Goal: Task Accomplishment & Management: Manage account settings

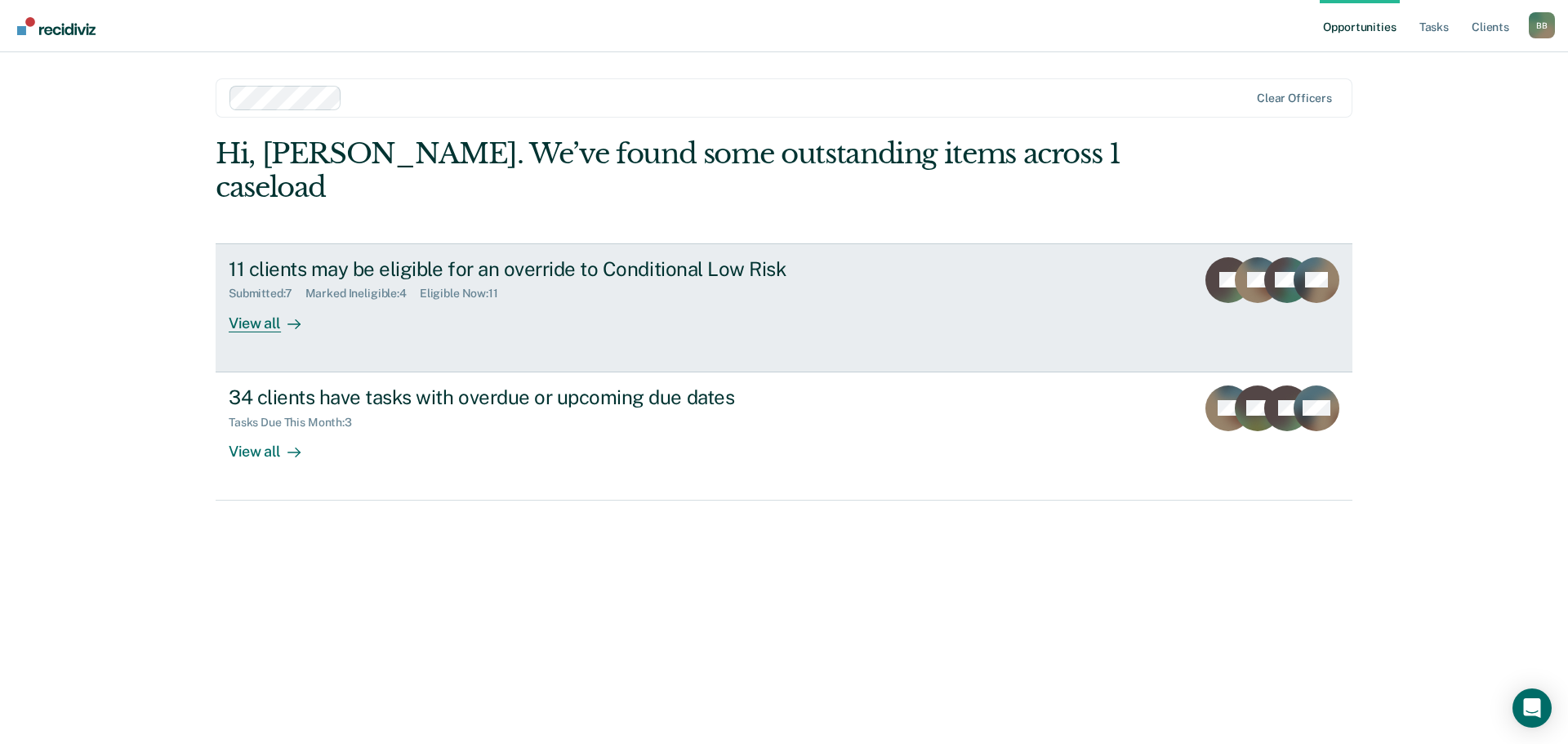
click at [530, 269] on div "11 clients may be eligible for an override to Conditional Low Risk Submitted : …" at bounding box center [535, 294] width 612 height 75
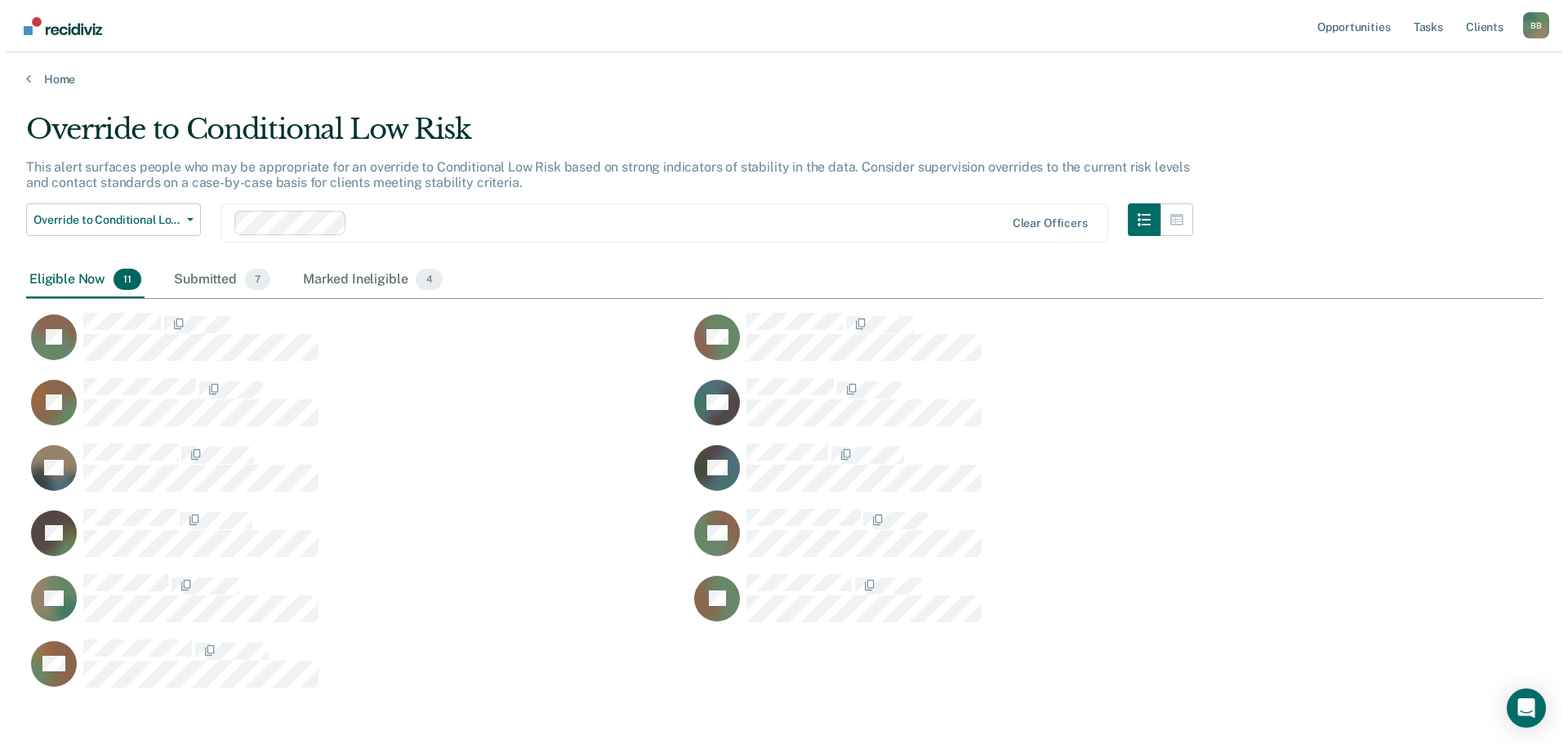
scroll to position [573, 1504]
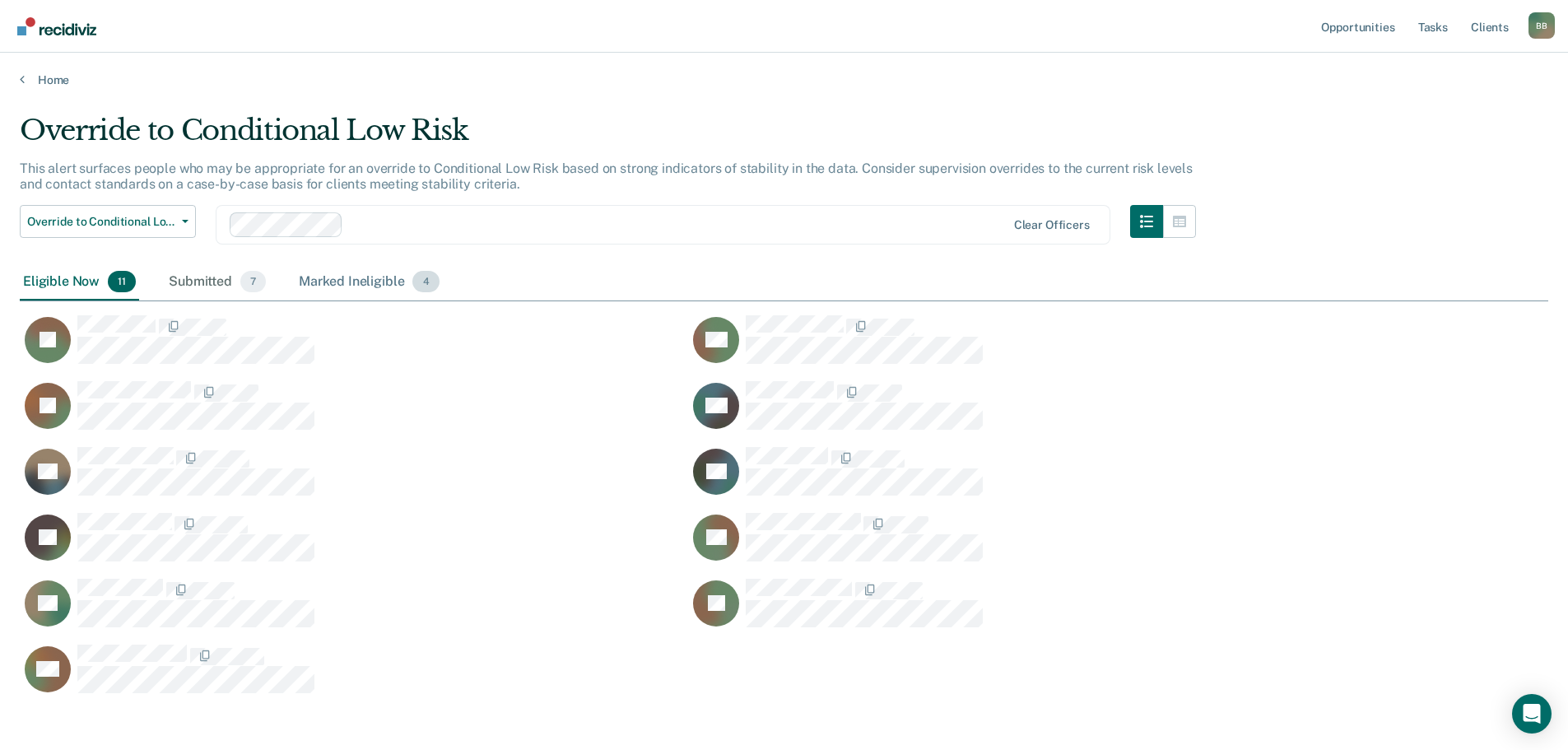
click at [351, 288] on div "Marked Ineligible 4" at bounding box center [369, 282] width 148 height 36
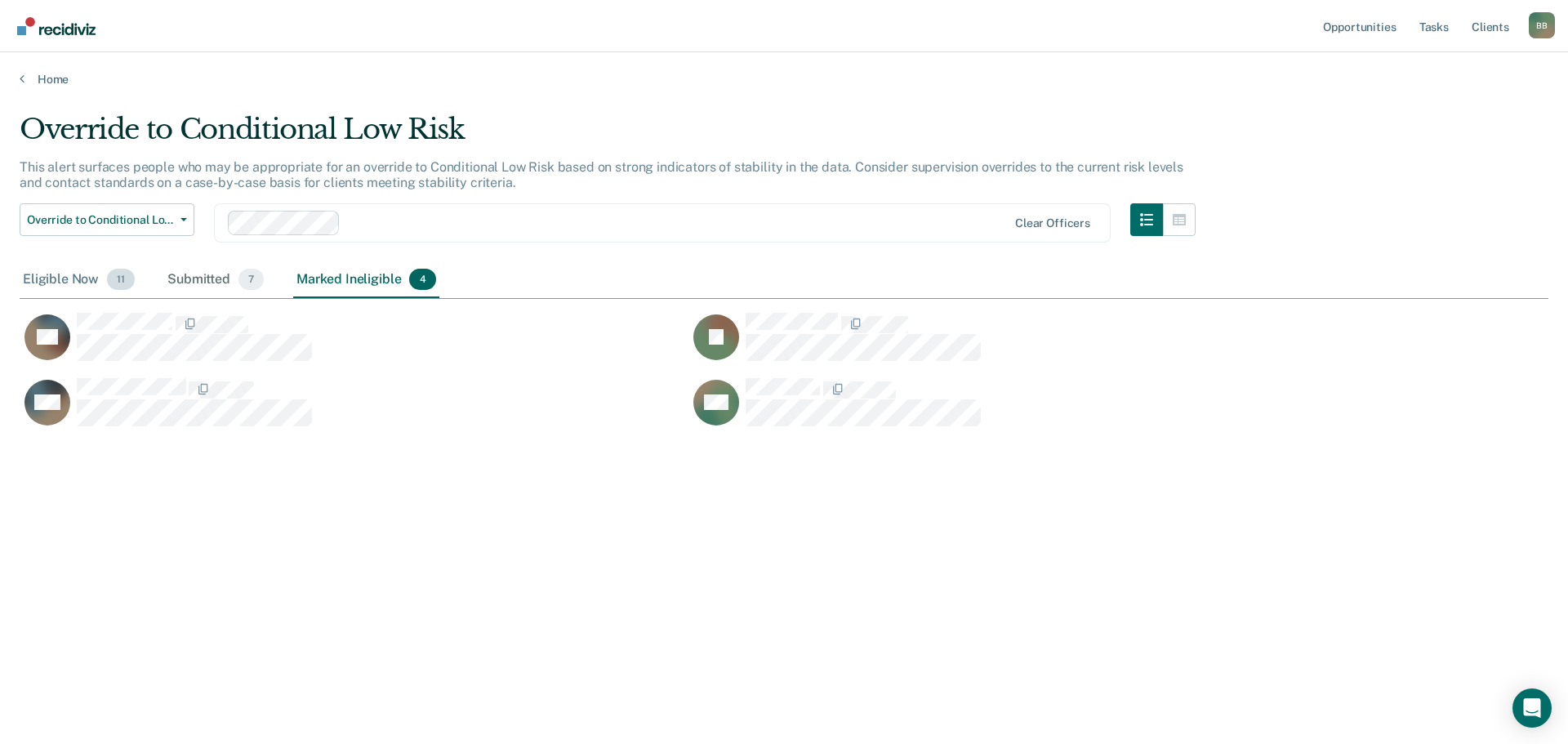
click at [72, 262] on div "Eligible Now 11" at bounding box center [78, 279] width 118 height 36
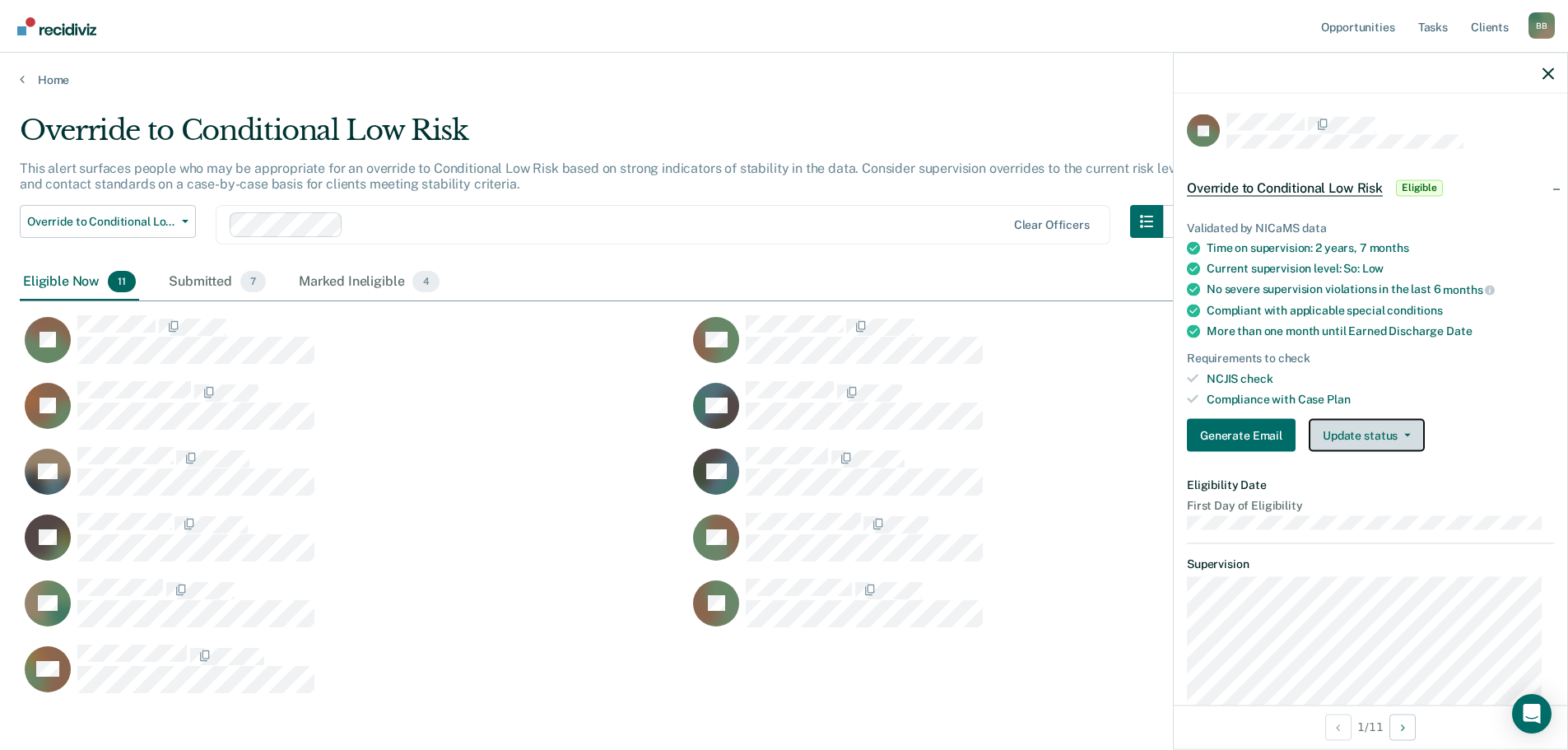
click at [1405, 441] on button "Update status" at bounding box center [1366, 435] width 116 height 33
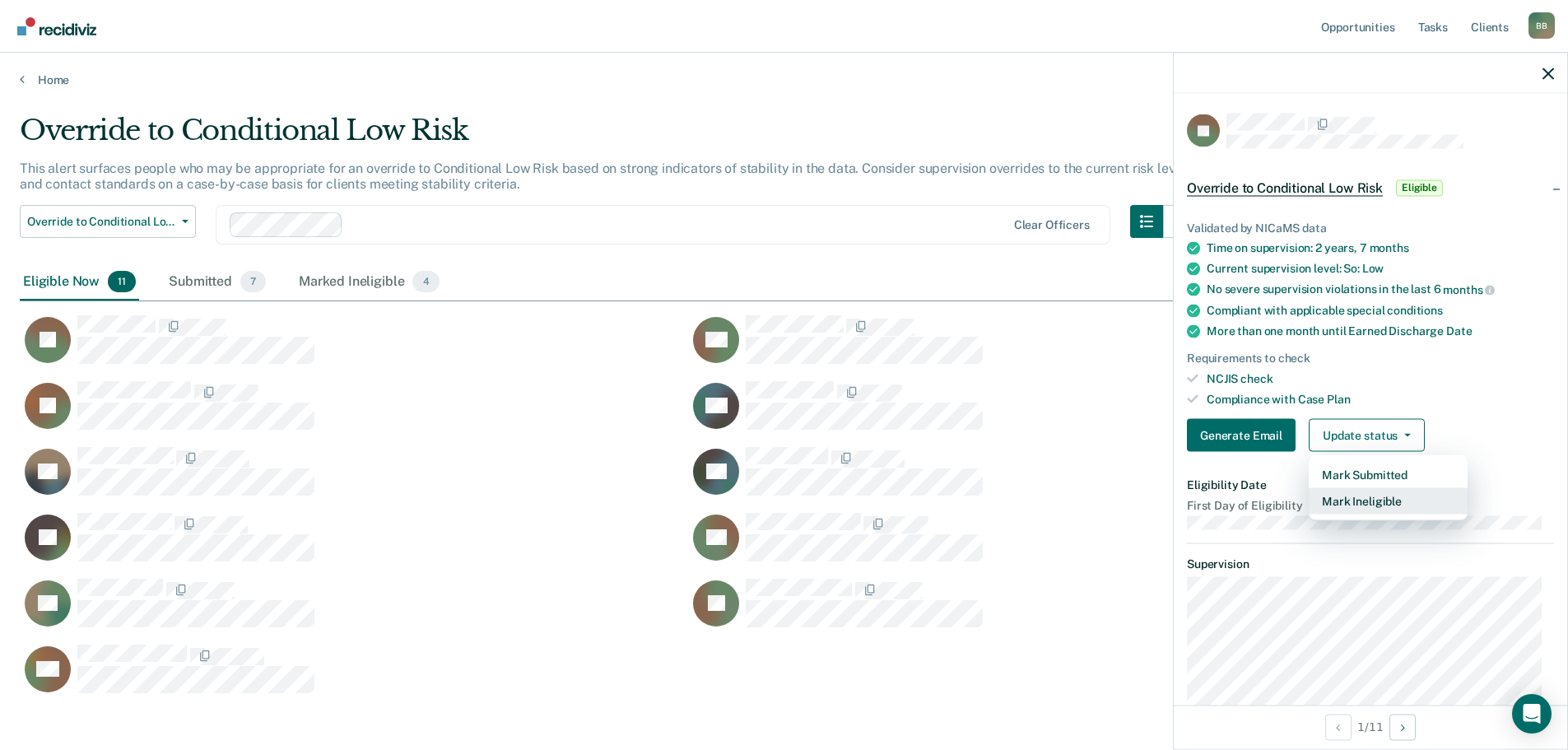
click at [1364, 500] on button "Mark Ineligible" at bounding box center [1388, 501] width 159 height 26
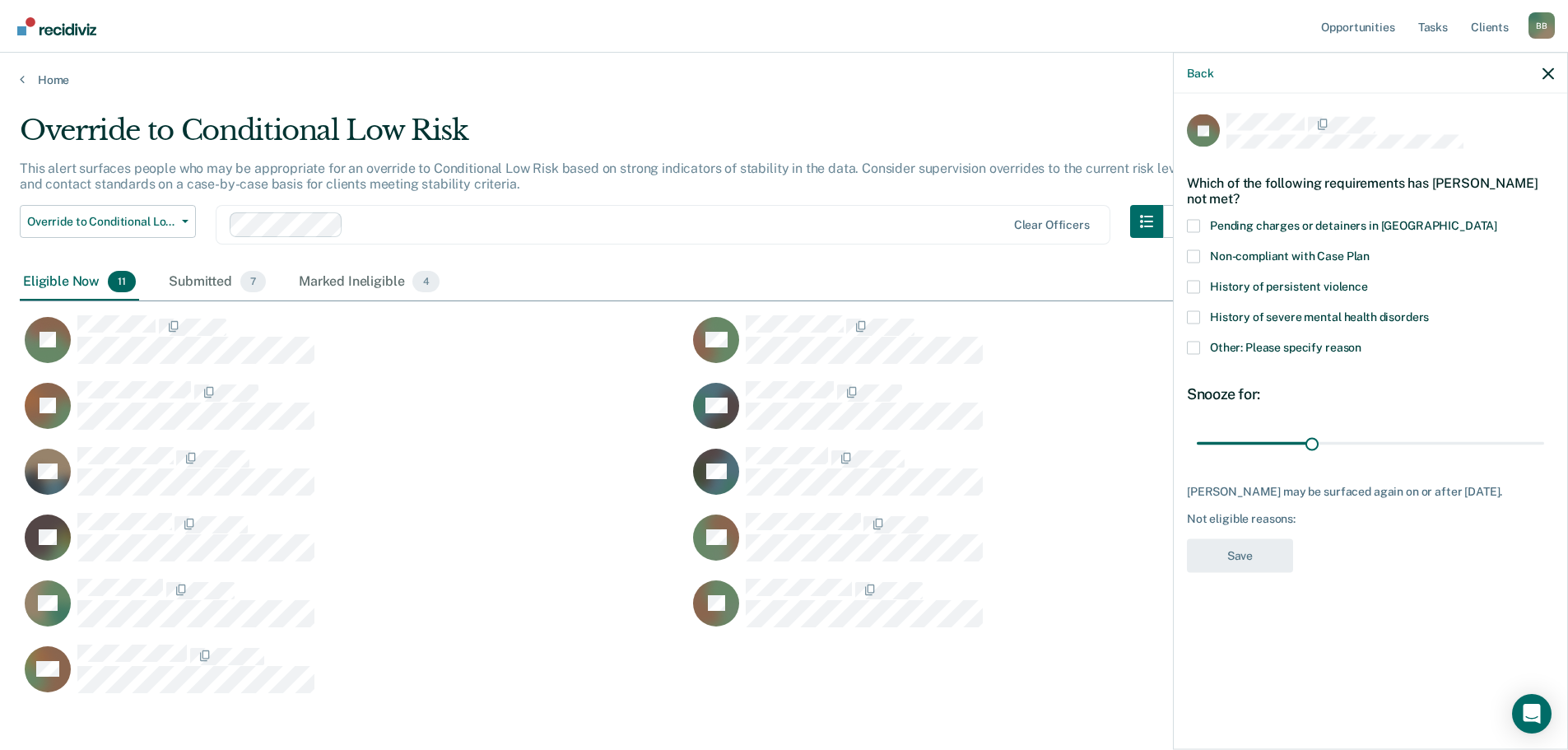
click at [1261, 344] on span "Other: Please specify reason" at bounding box center [1285, 347] width 152 height 13
click at [1362, 341] on input "Other: Please specify reason" at bounding box center [1362, 341] width 0 height 0
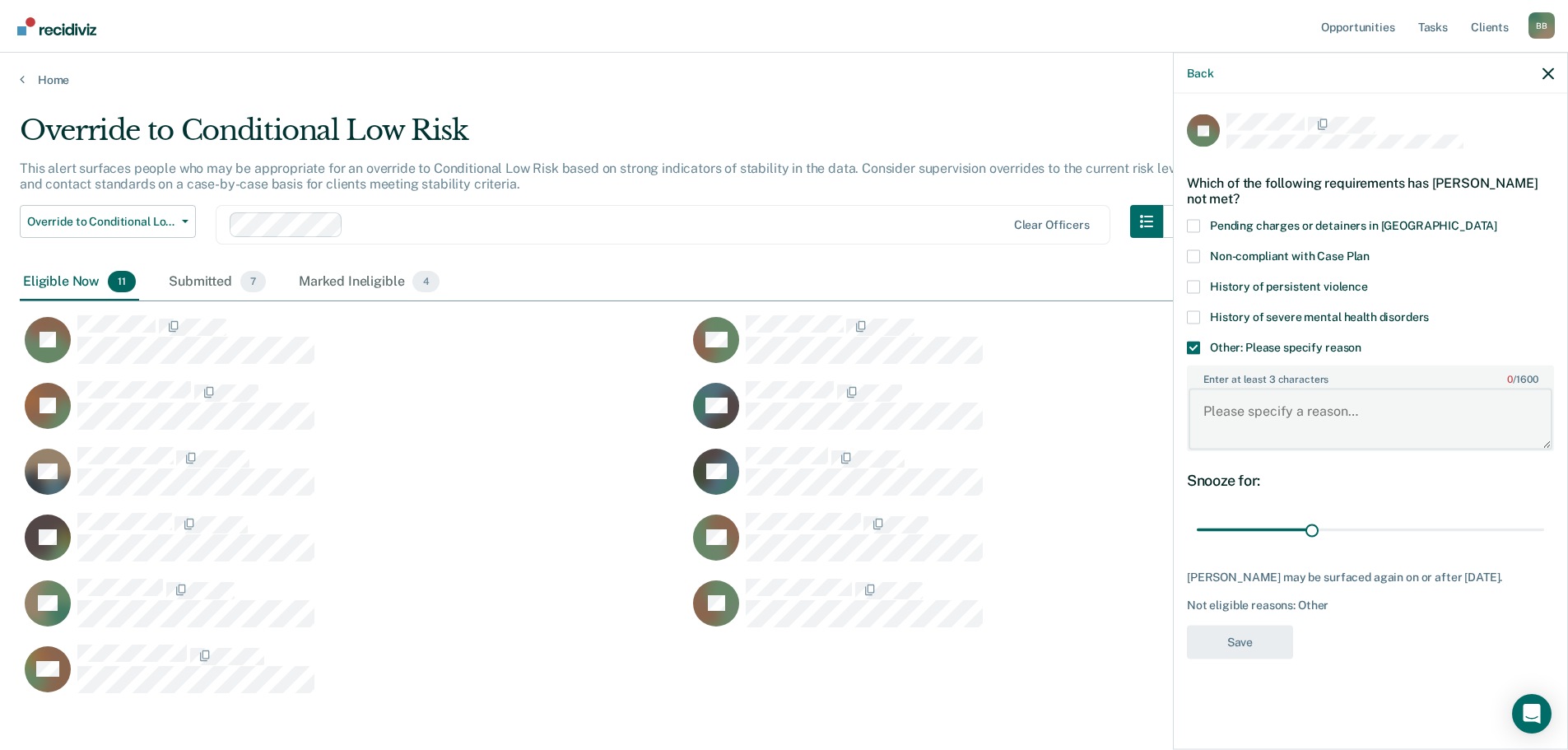
click at [1278, 419] on textarea "Enter at least 3 characters 0 / 1600" at bounding box center [1370, 419] width 363 height 61
type textarea "D"
click at [1380, 632] on div "JP Which of the following requirements has [PERSON_NAME] not met? Pending charg…" at bounding box center [1370, 390] width 367 height 555
click at [1292, 406] on textarea "SO" at bounding box center [1370, 419] width 363 height 61
type textarea "SO Offense"
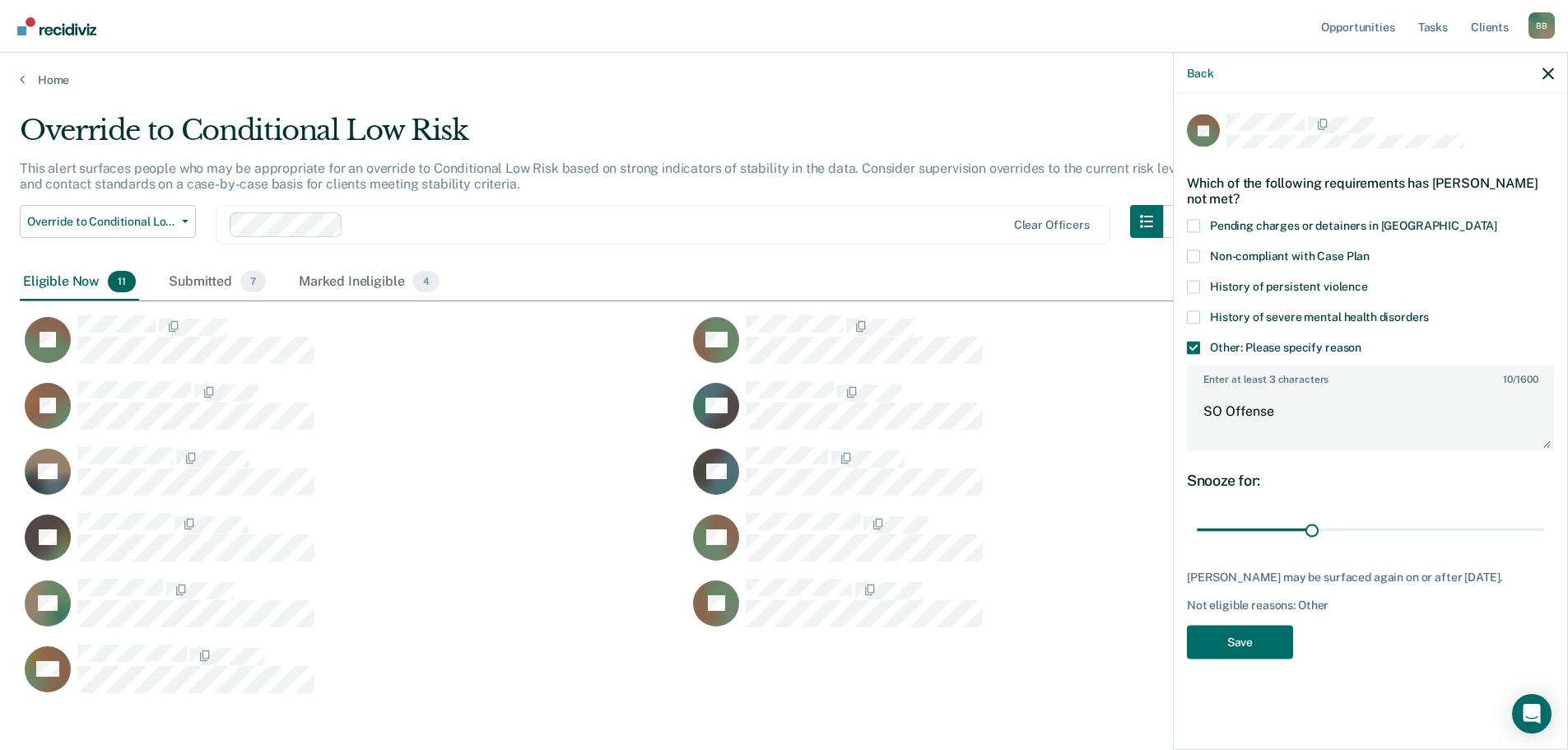
click at [1385, 584] on div "[PERSON_NAME] may be surfaced again on or after [DATE]. Not eligible reasons: O…" at bounding box center [1370, 591] width 367 height 41
click at [1231, 642] on button "Save" at bounding box center [1240, 641] width 106 height 33
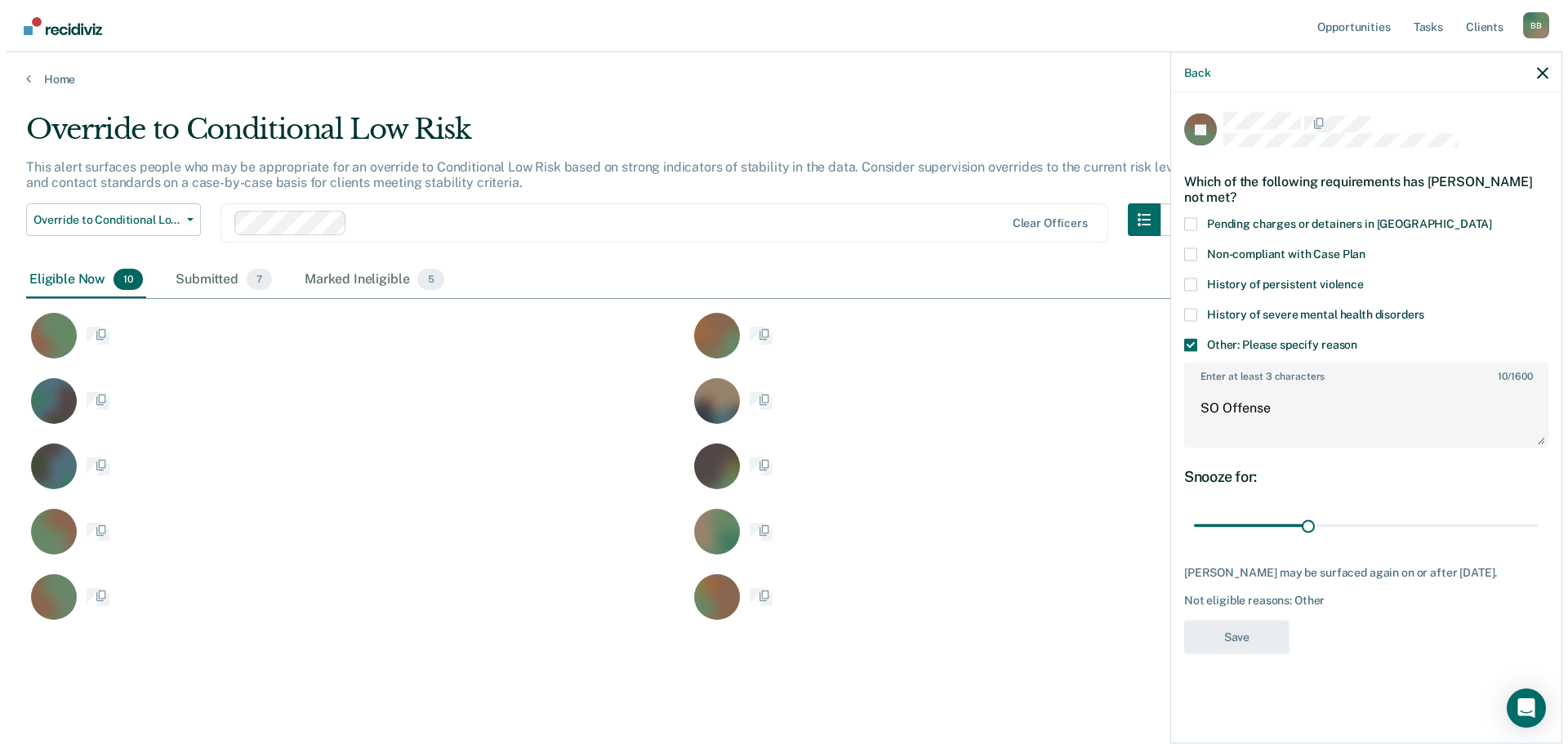
scroll to position [508, 1504]
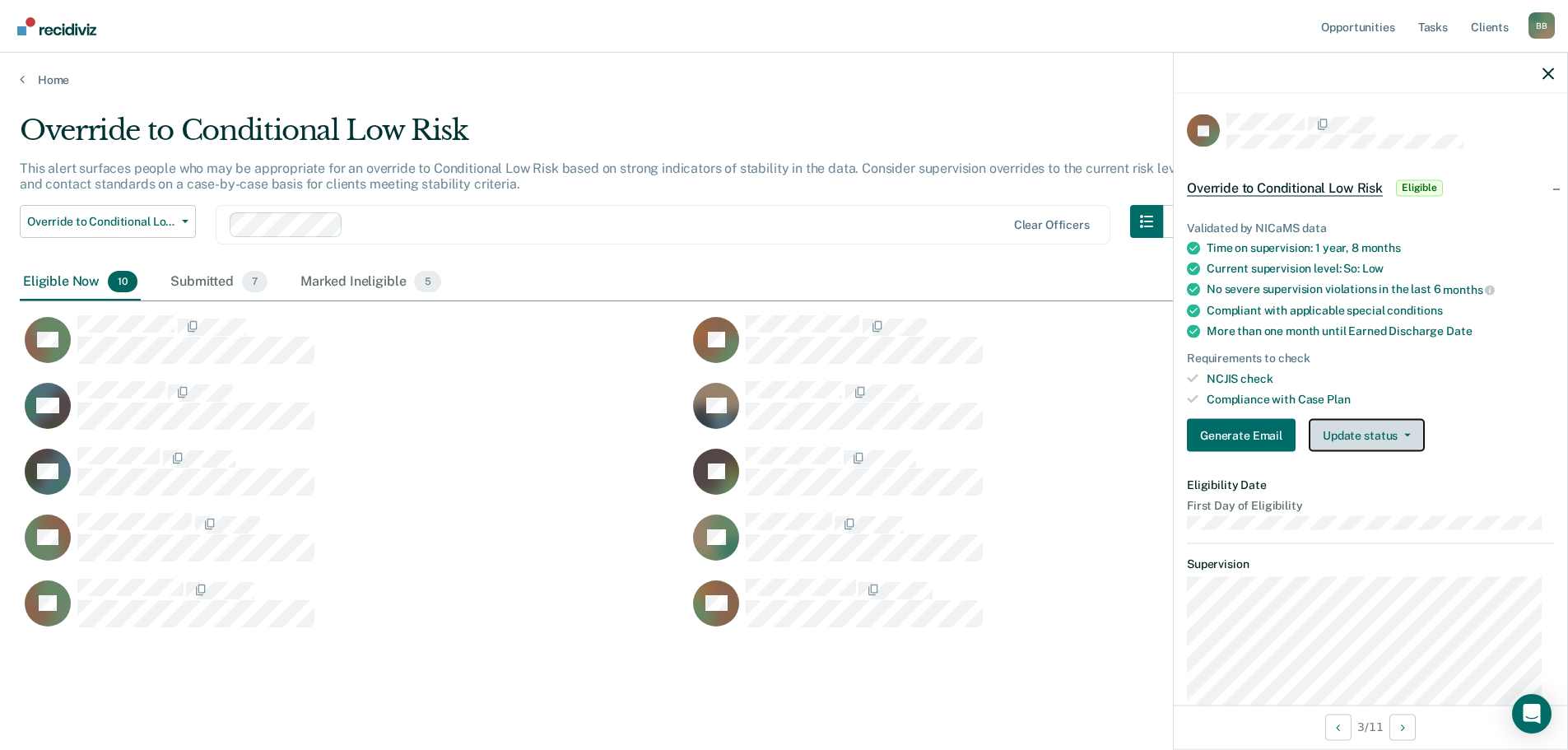
click at [1379, 431] on button "Update status" at bounding box center [1366, 435] width 116 height 33
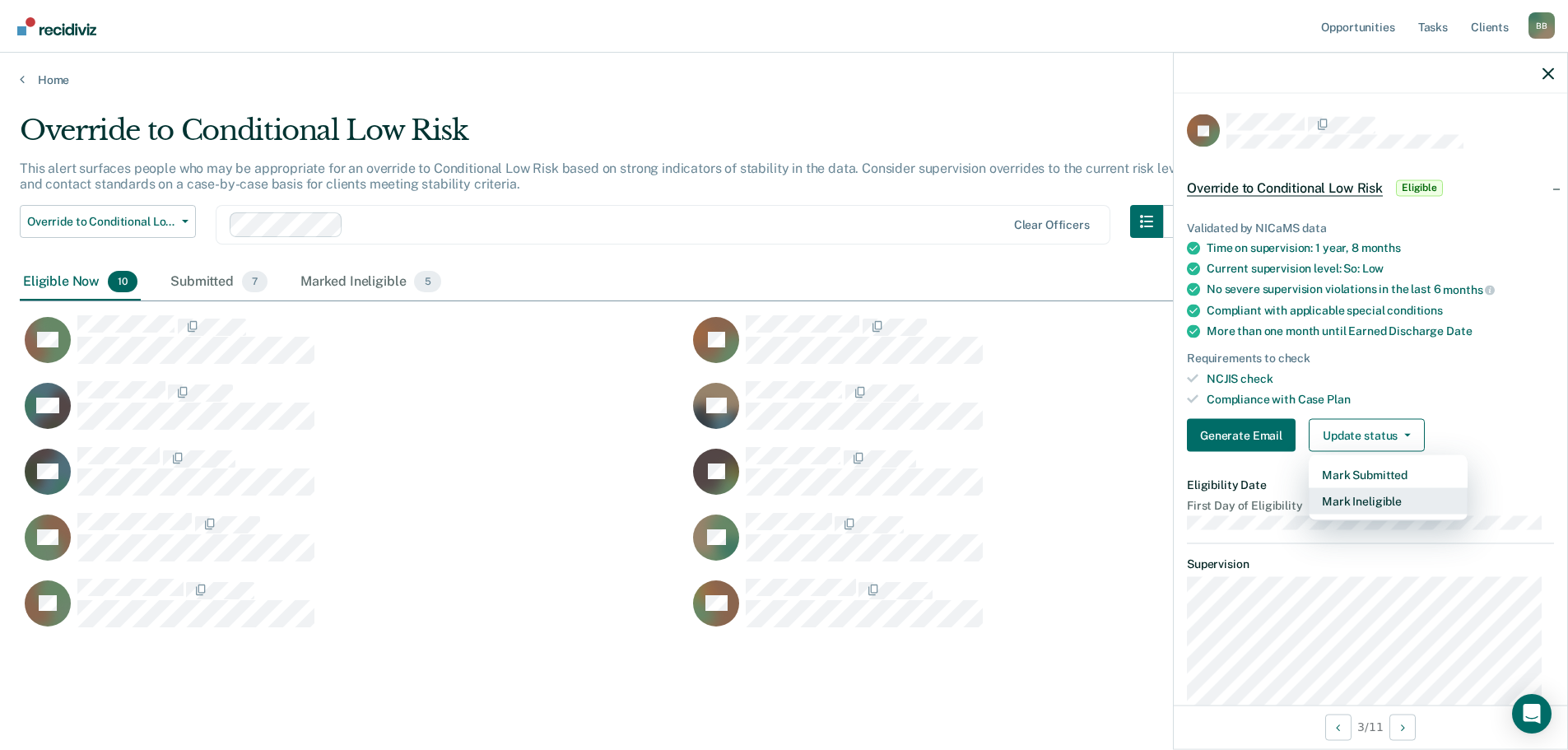
click at [1375, 505] on button "Mark Ineligible" at bounding box center [1388, 501] width 159 height 26
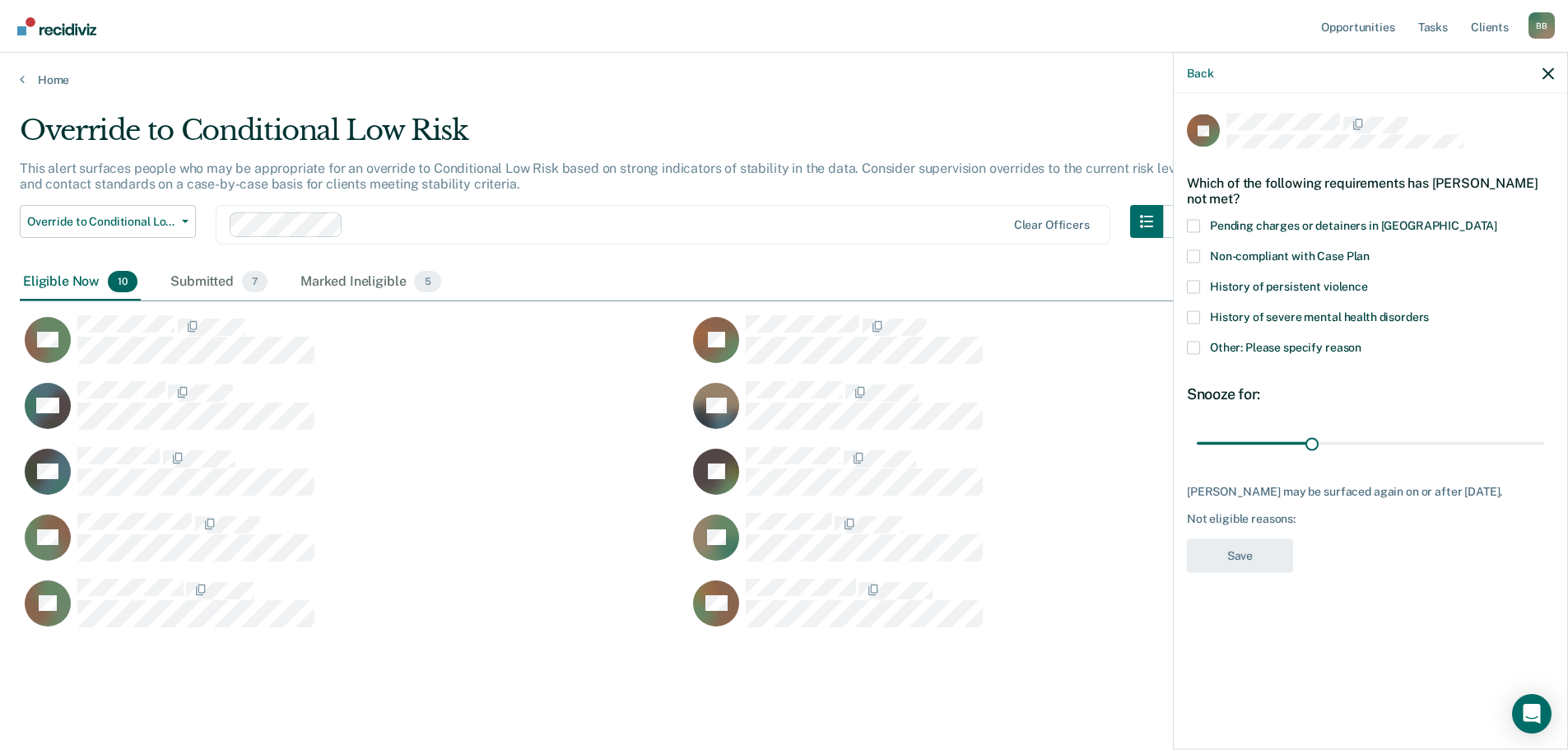
click at [1263, 342] on span "Other: Please specify reason" at bounding box center [1285, 347] width 152 height 13
click at [1362, 341] on input "Other: Please specify reason" at bounding box center [1362, 341] width 0 height 0
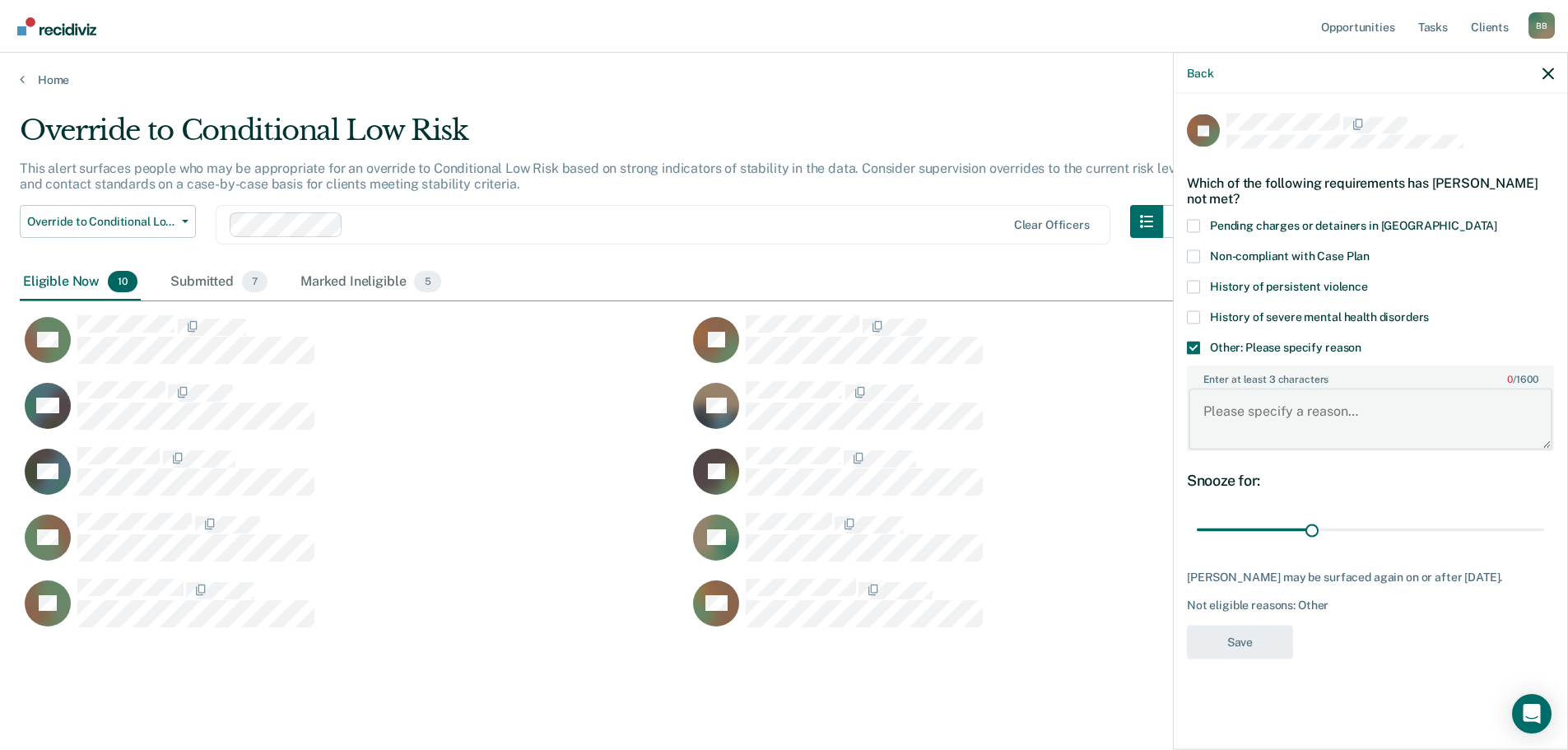
click at [1267, 420] on textarea "Enter at least 3 characters 0 / 1600" at bounding box center [1370, 419] width 363 height 61
type textarea "SO Offense"
click at [1234, 658] on button "Save" at bounding box center [1240, 641] width 106 height 33
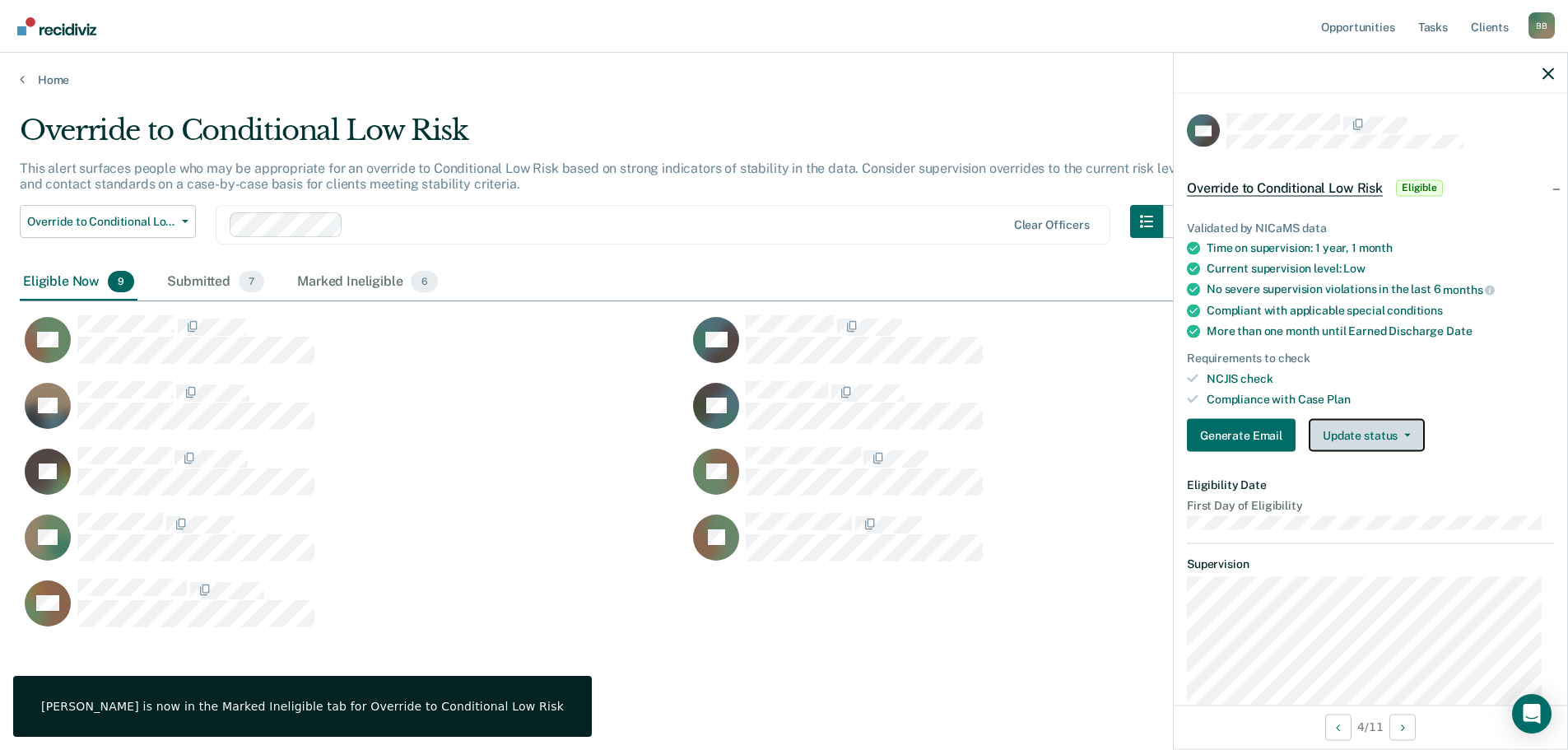
click at [1403, 437] on button "Update status" at bounding box center [1366, 435] width 116 height 33
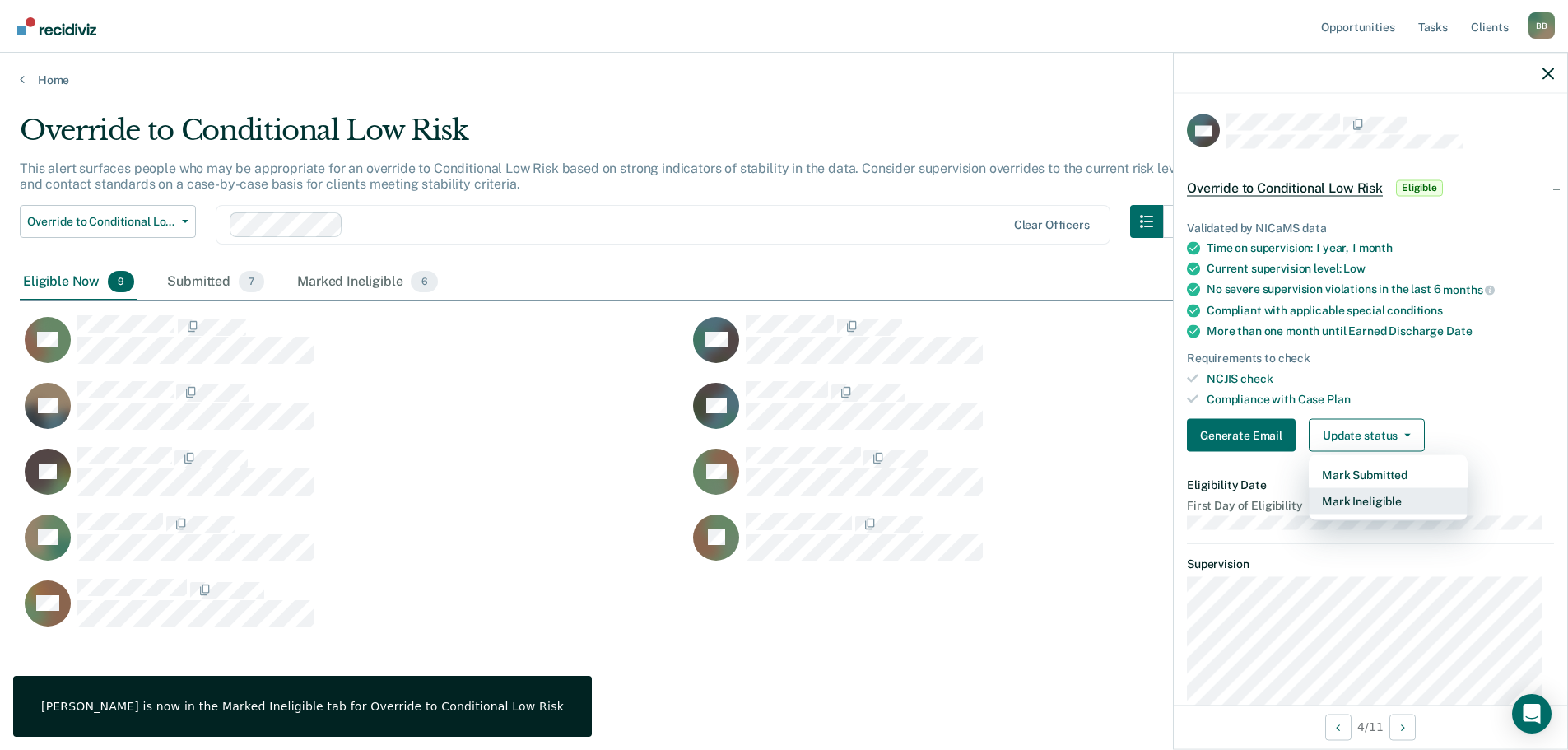
click at [1362, 500] on button "Mark Ineligible" at bounding box center [1388, 501] width 159 height 26
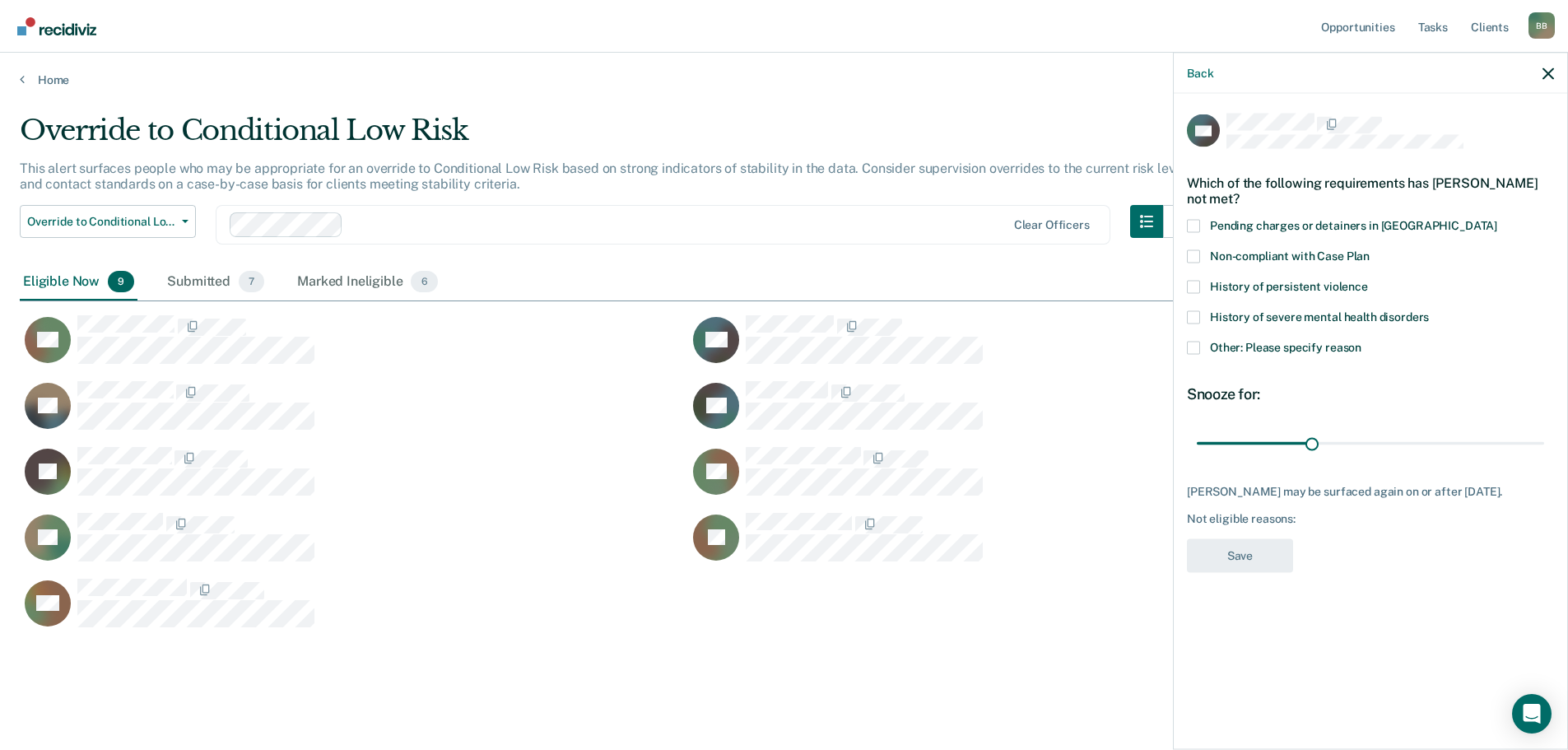
click at [1272, 348] on span "Other: Please specify reason" at bounding box center [1285, 347] width 152 height 13
click at [1362, 341] on input "Other: Please specify reason" at bounding box center [1362, 341] width 0 height 0
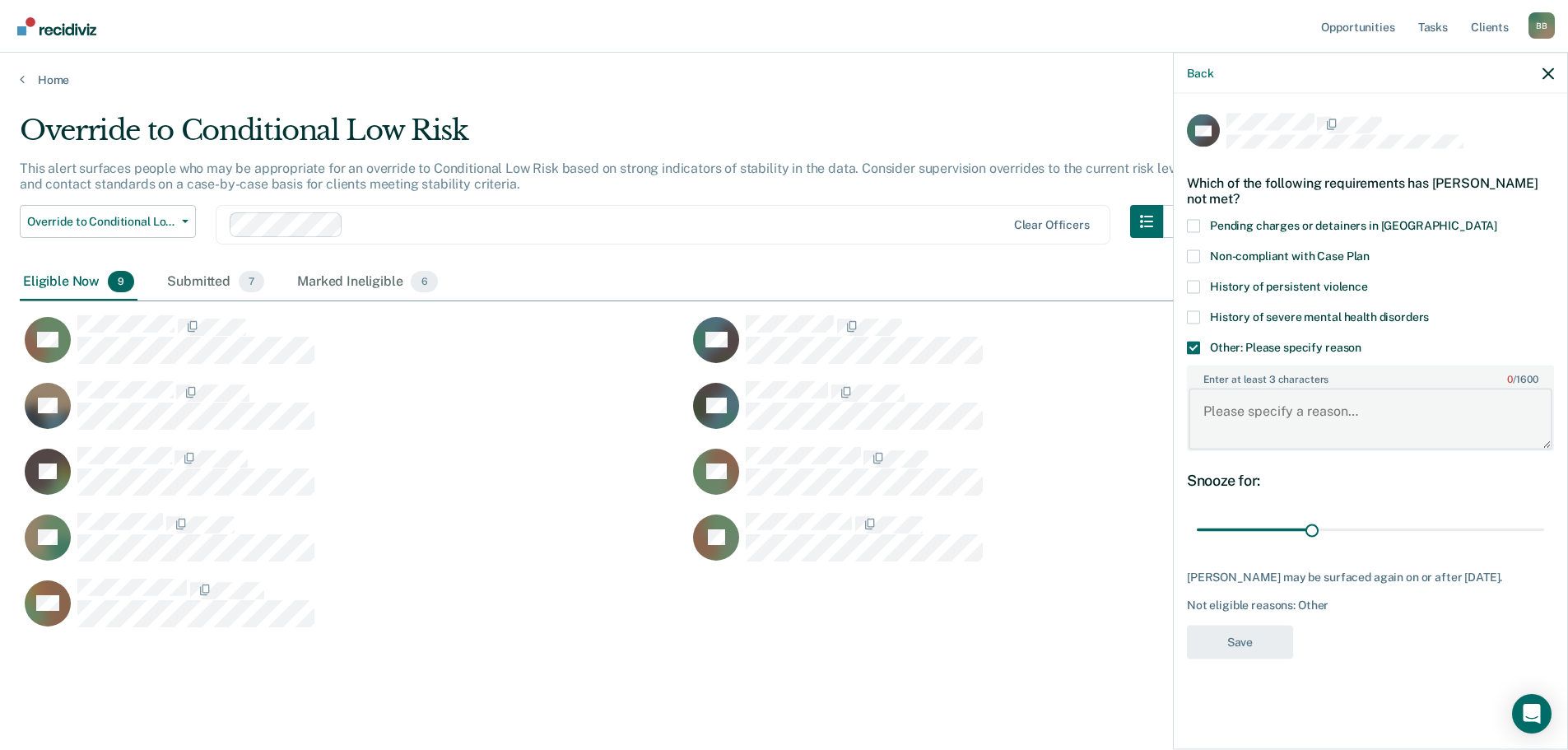
click at [1285, 413] on textarea "Enter at least 3 characters 0 / 1600" at bounding box center [1370, 419] width 363 height 61
type textarea "Discharge in less than 30 days"
click at [1232, 629] on button "Save" at bounding box center [1240, 641] width 106 height 33
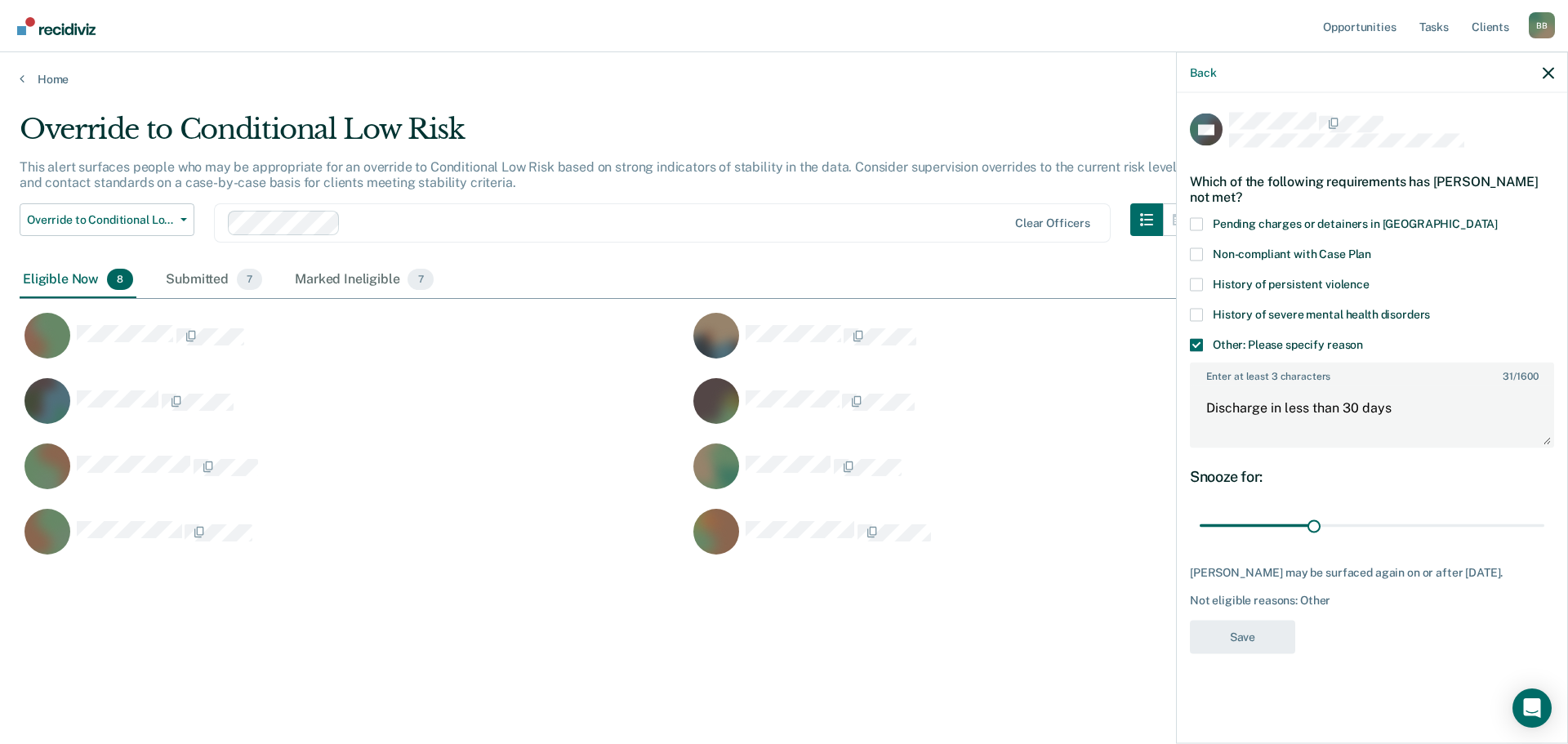
scroll to position [13, 13]
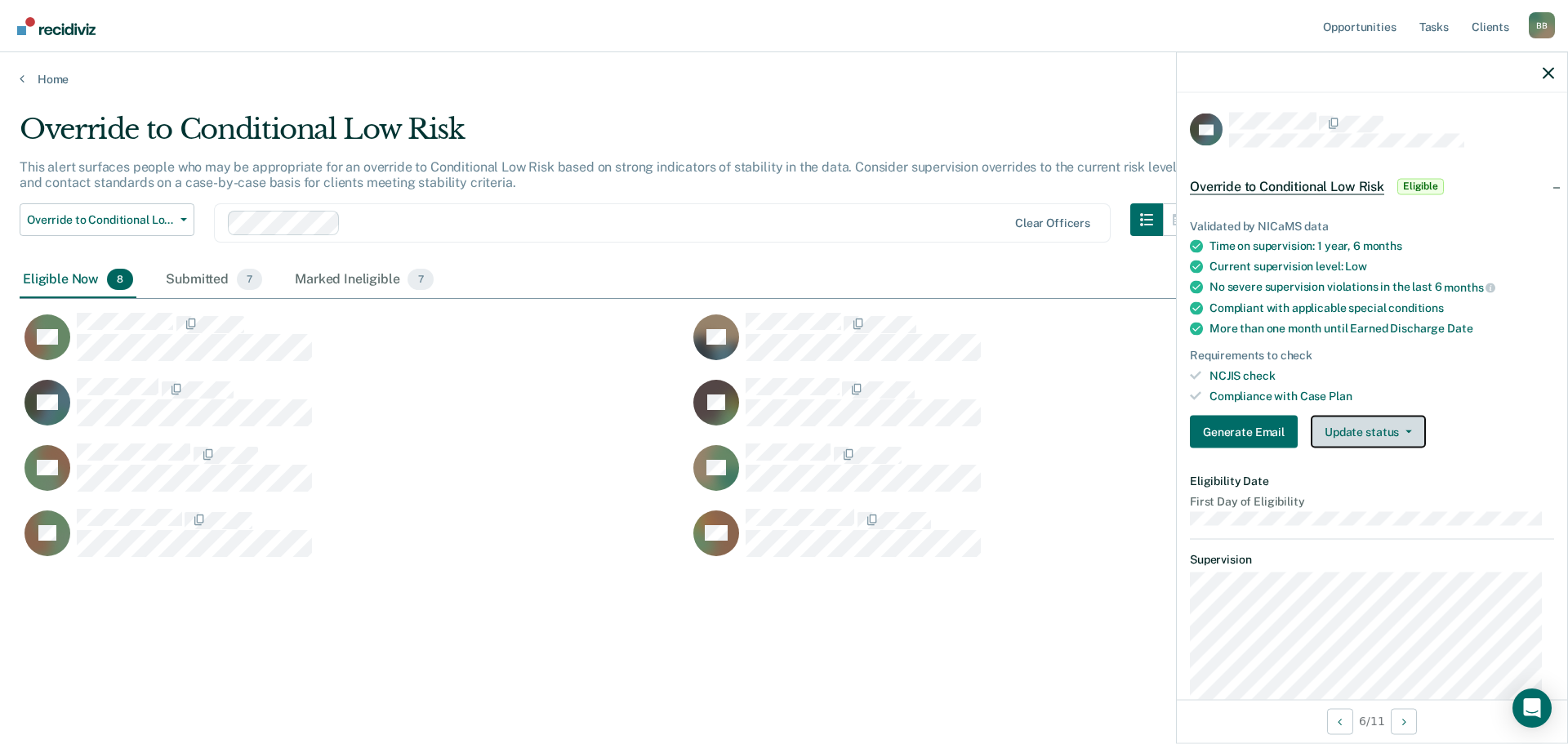
click at [1412, 439] on button "Update status" at bounding box center [1368, 431] width 115 height 32
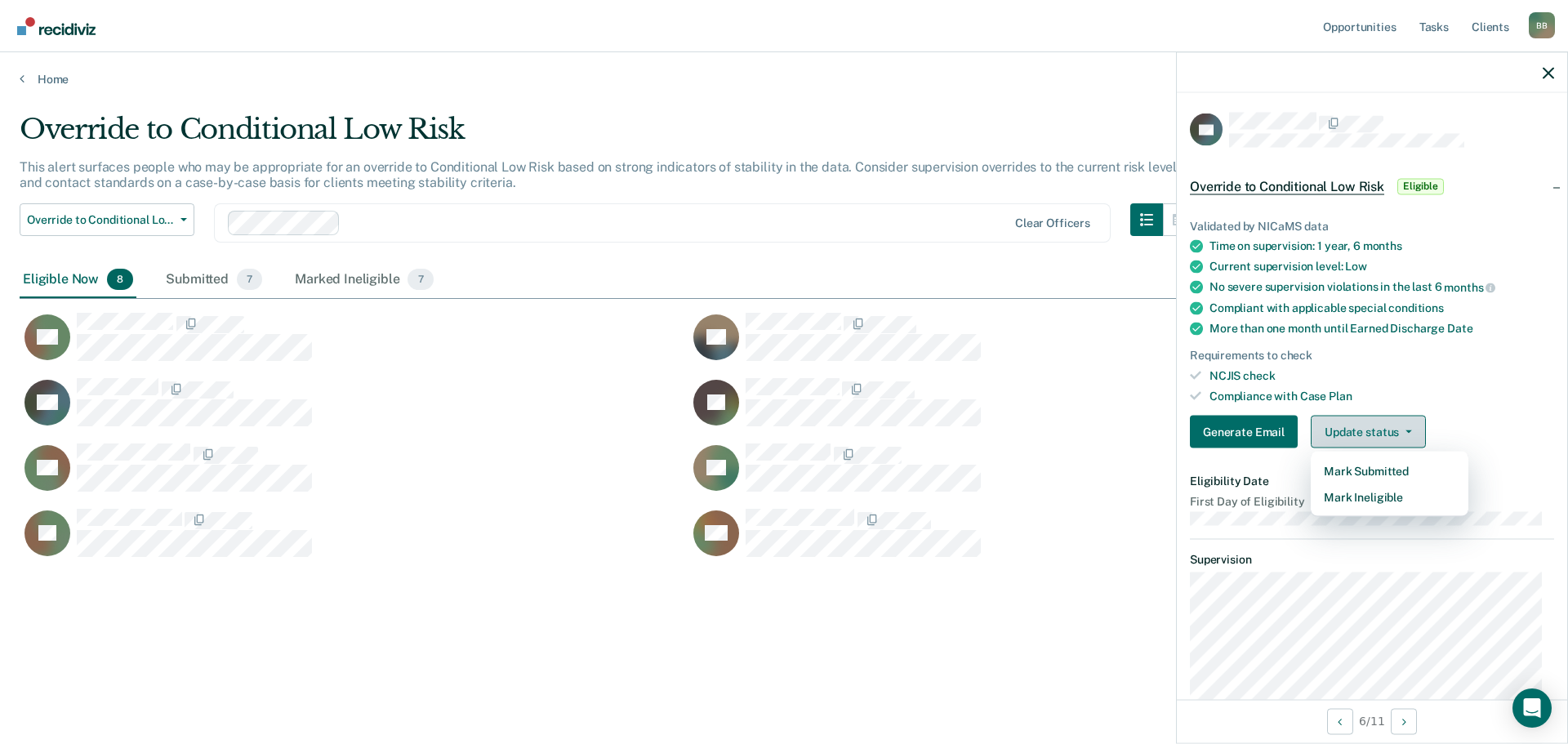
click at [1413, 434] on button "Update status" at bounding box center [1368, 431] width 115 height 32
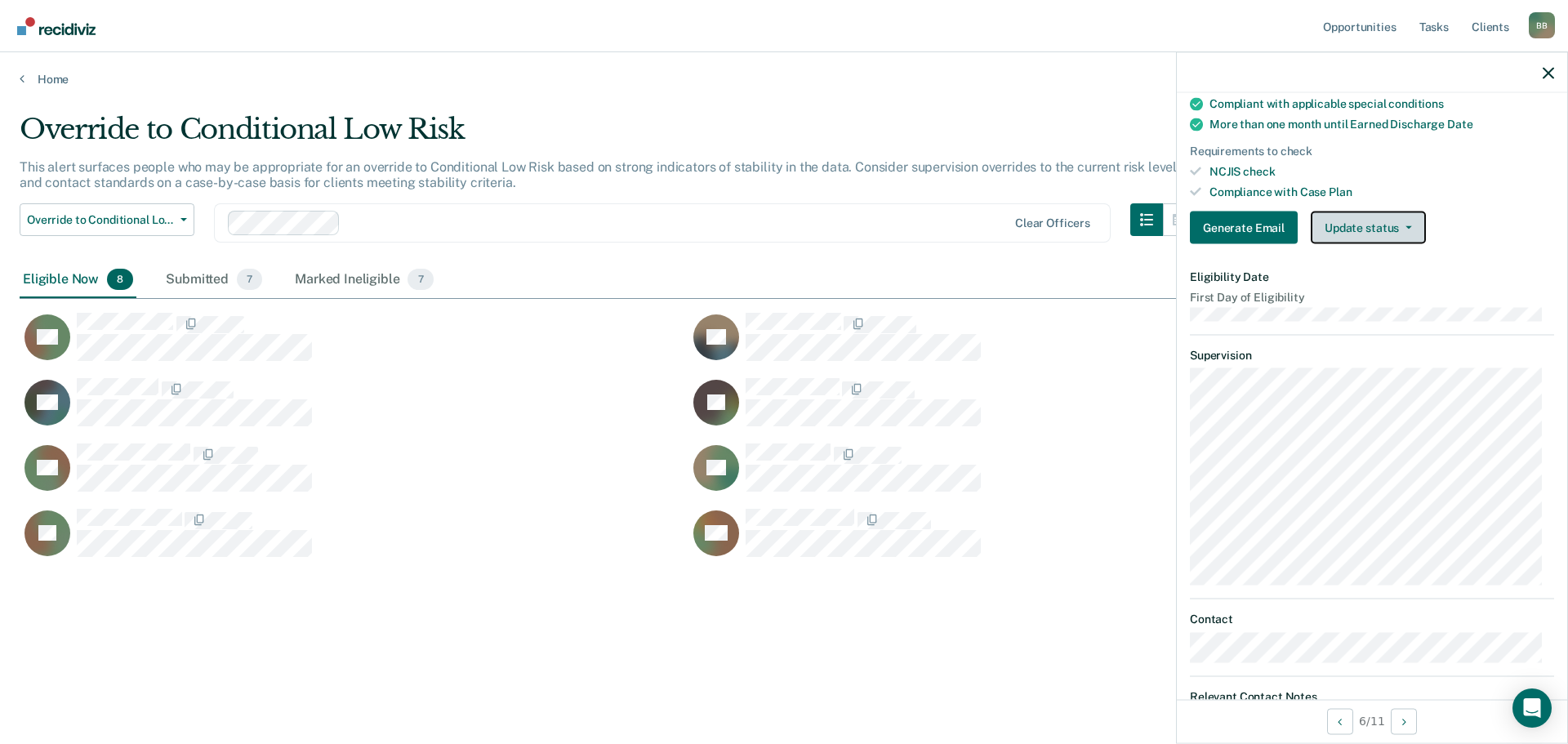
scroll to position [82, 0]
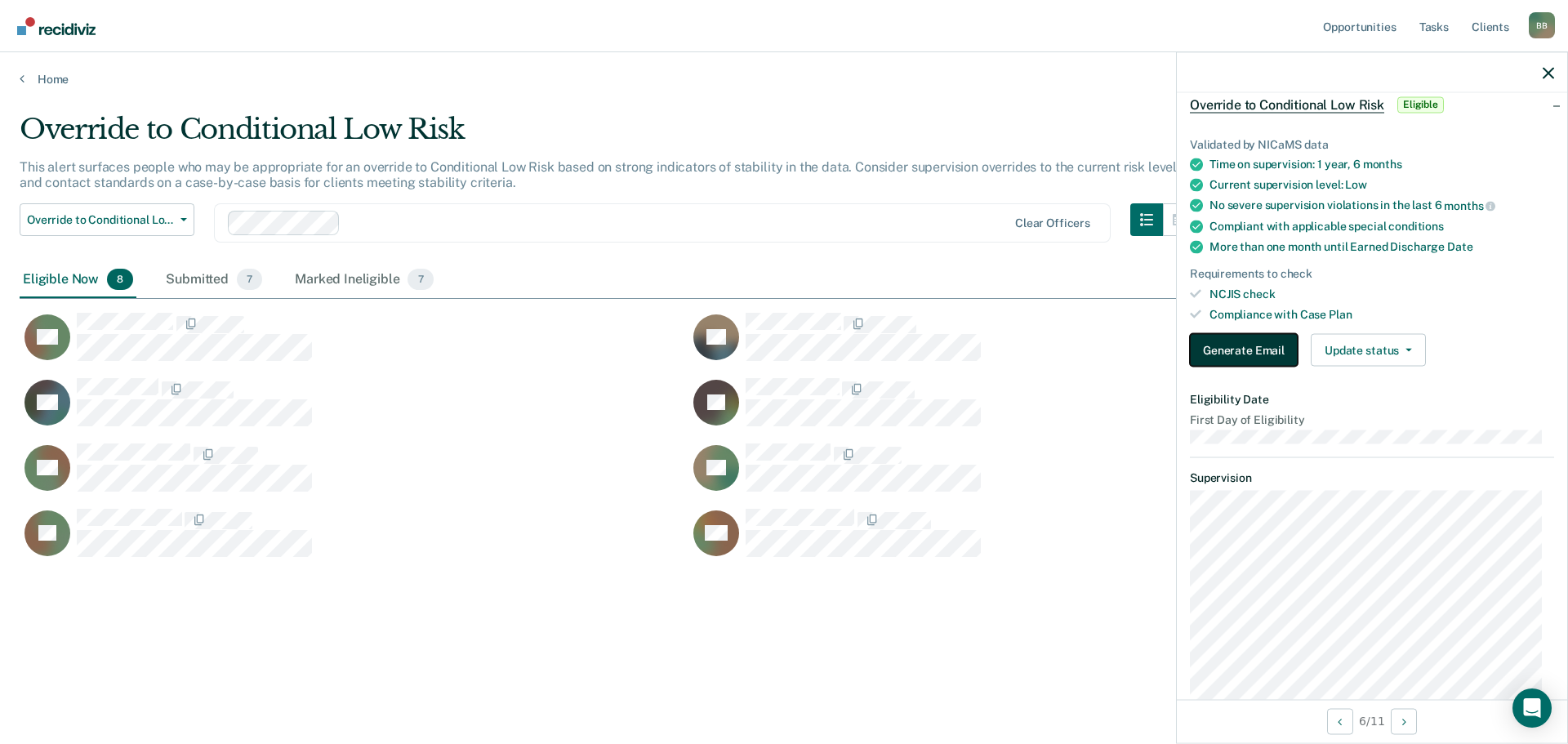
click at [1215, 350] on button "Generate Email" at bounding box center [1243, 349] width 108 height 32
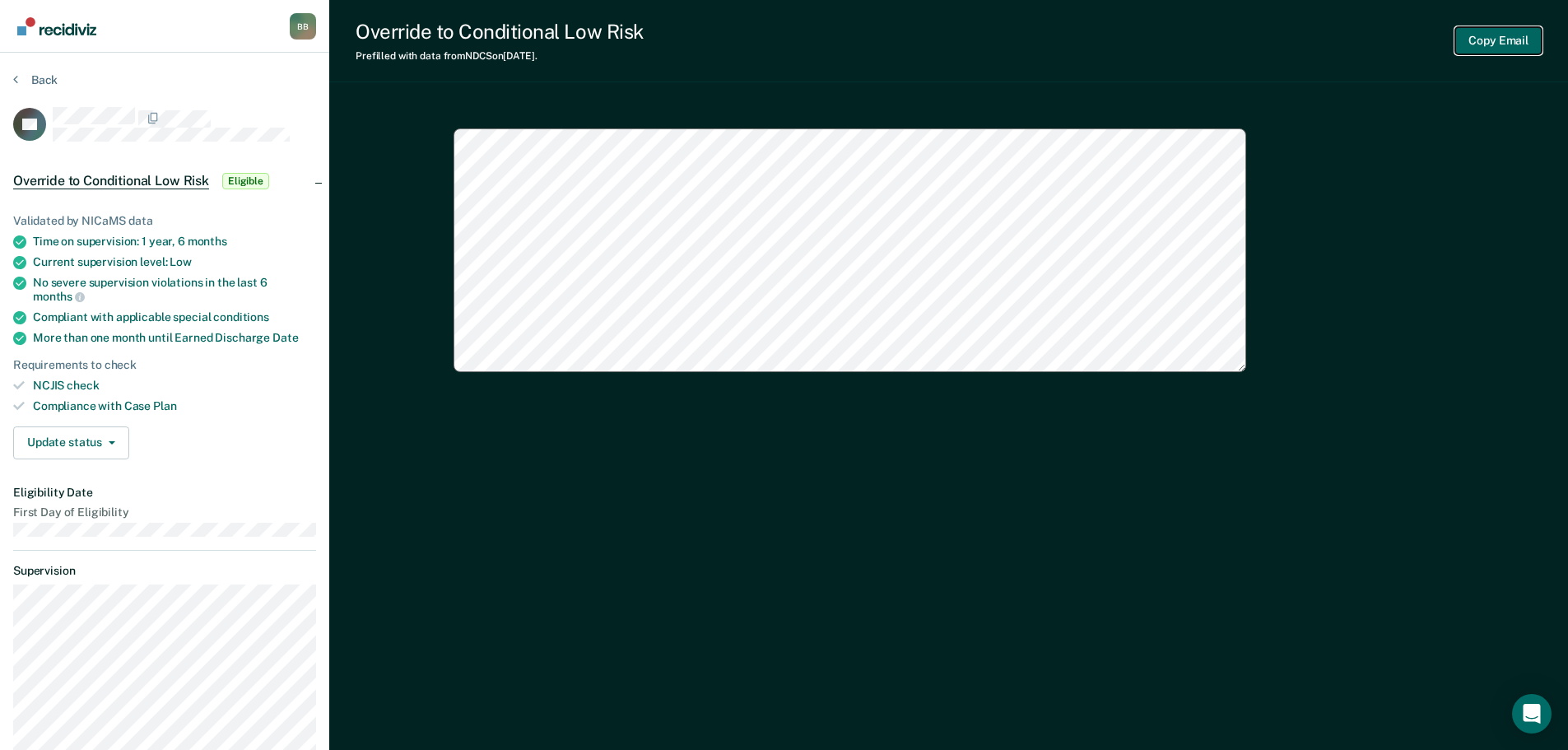
click at [1511, 34] on button "Copy Email" at bounding box center [1498, 40] width 86 height 27
type textarea "x"
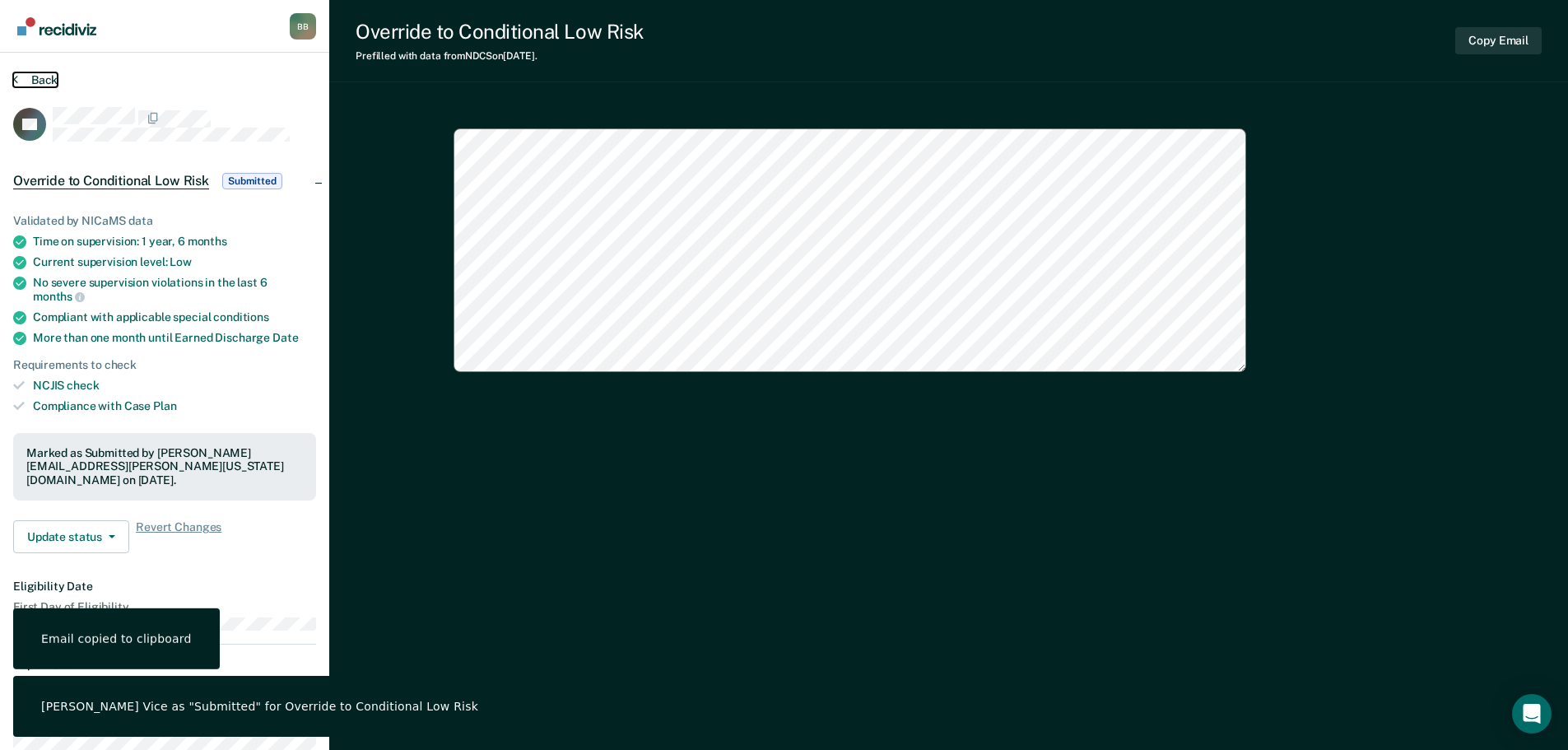
click at [29, 86] on button "Back" at bounding box center [35, 80] width 45 height 15
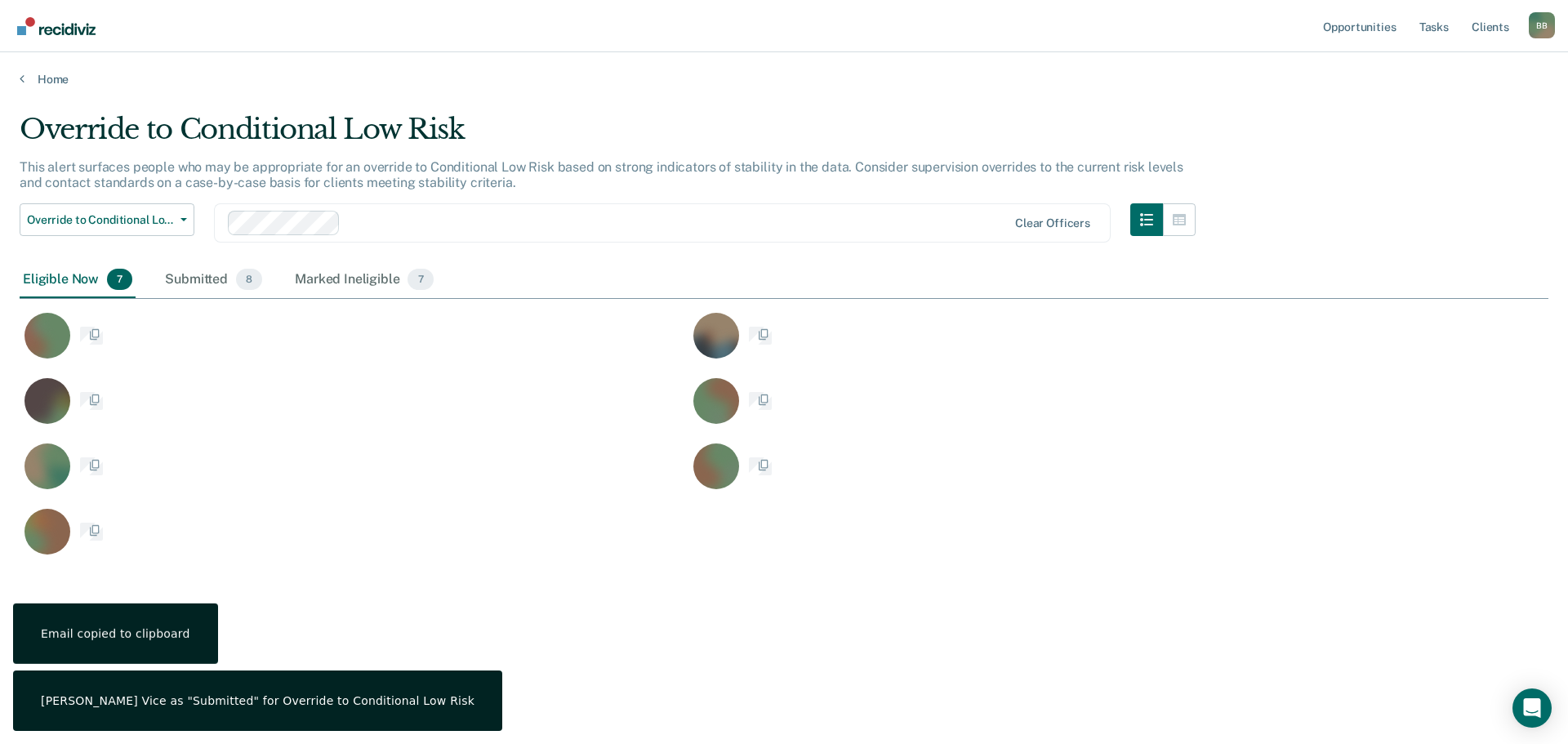
scroll to position [496, 1517]
